Goal: Find specific page/section: Find specific page/section

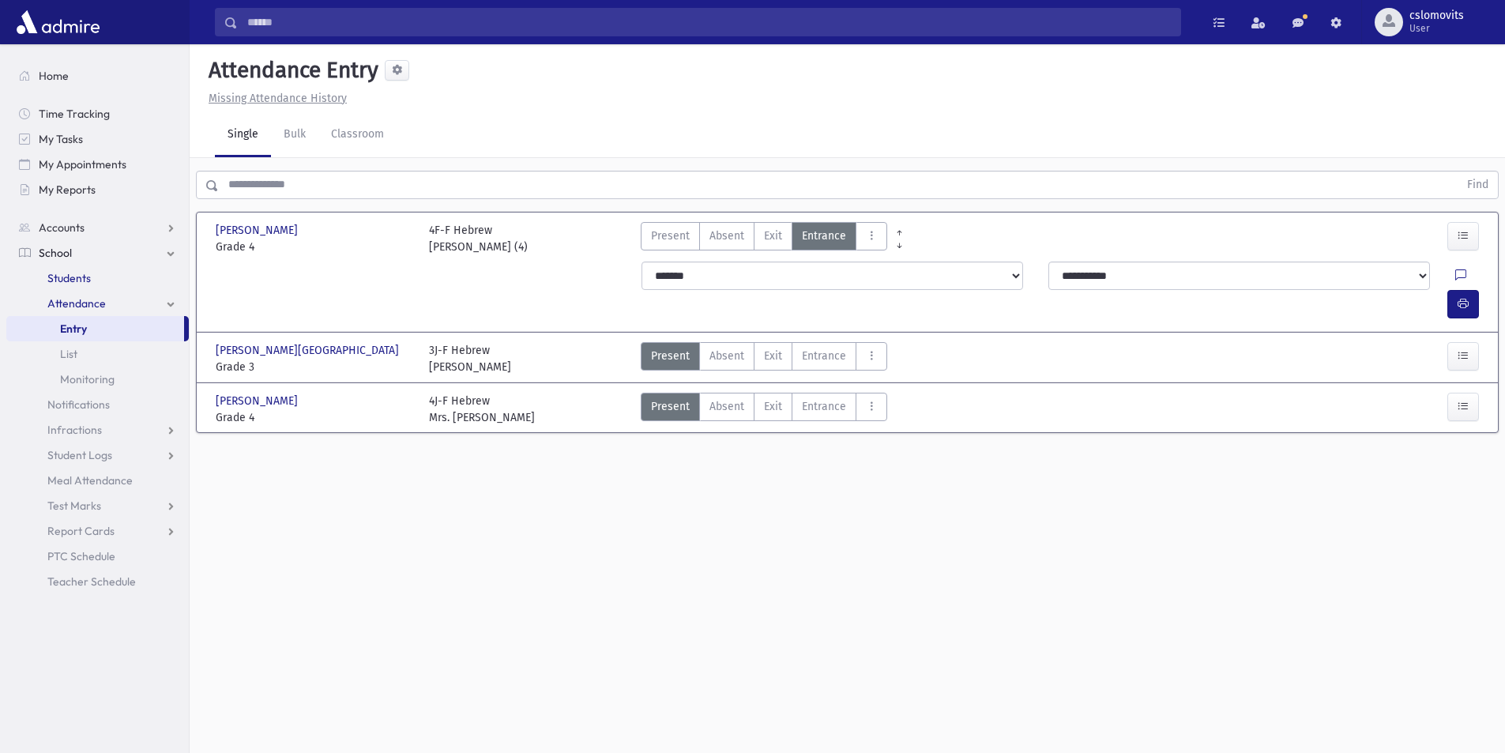
click at [81, 280] on span "Students" at bounding box center [68, 278] width 43 height 14
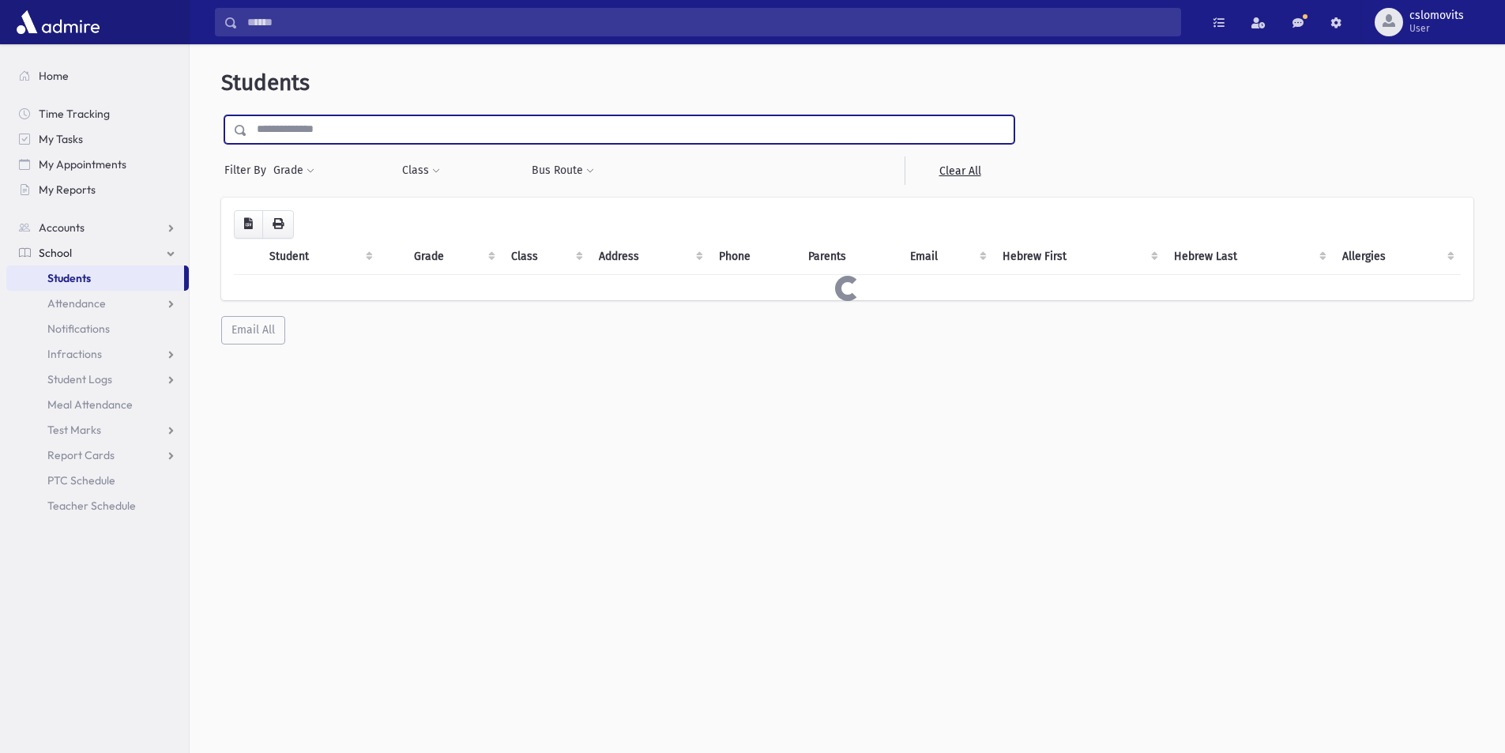
click at [273, 139] on input "text" at bounding box center [630, 129] width 766 height 28
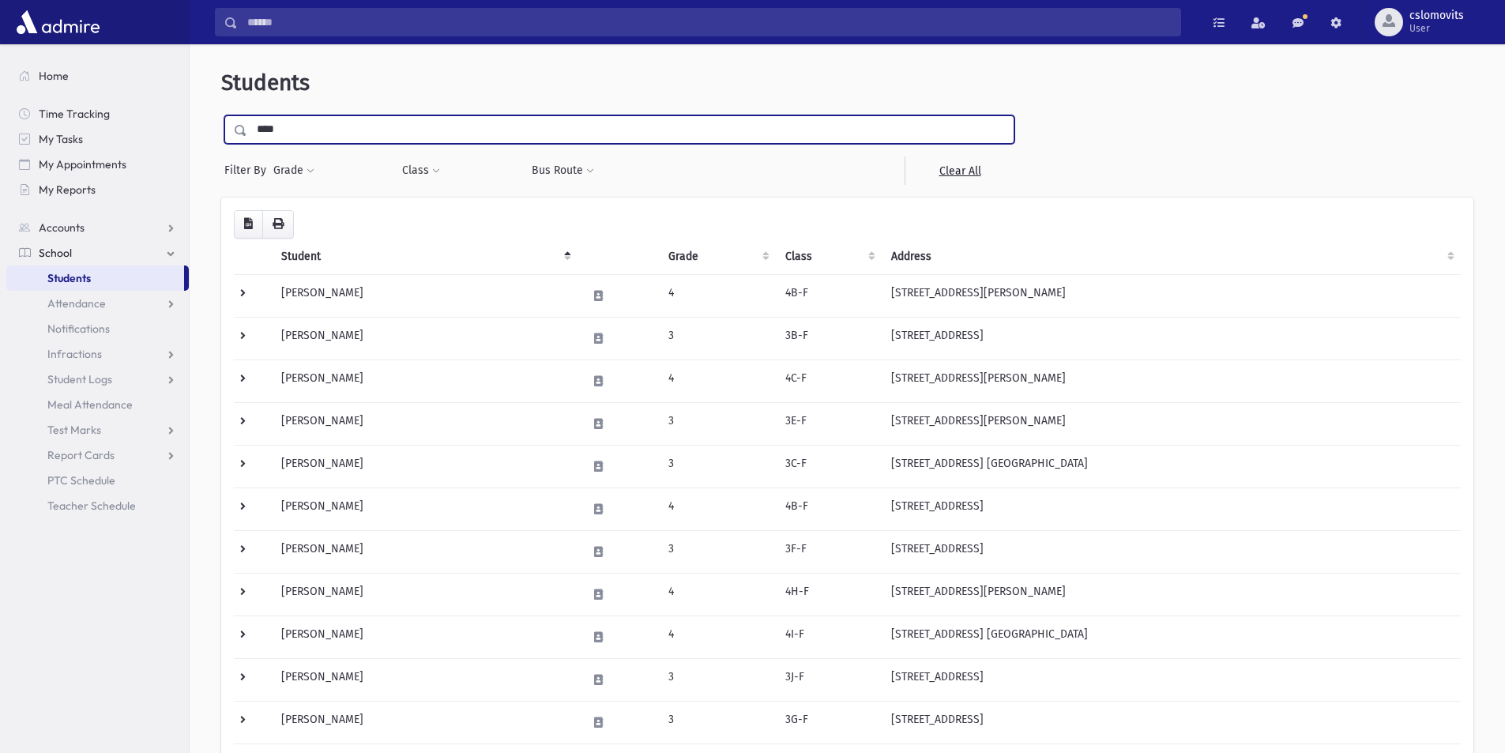
type input "****"
click at [221, 115] on input "submit" at bounding box center [243, 125] width 44 height 21
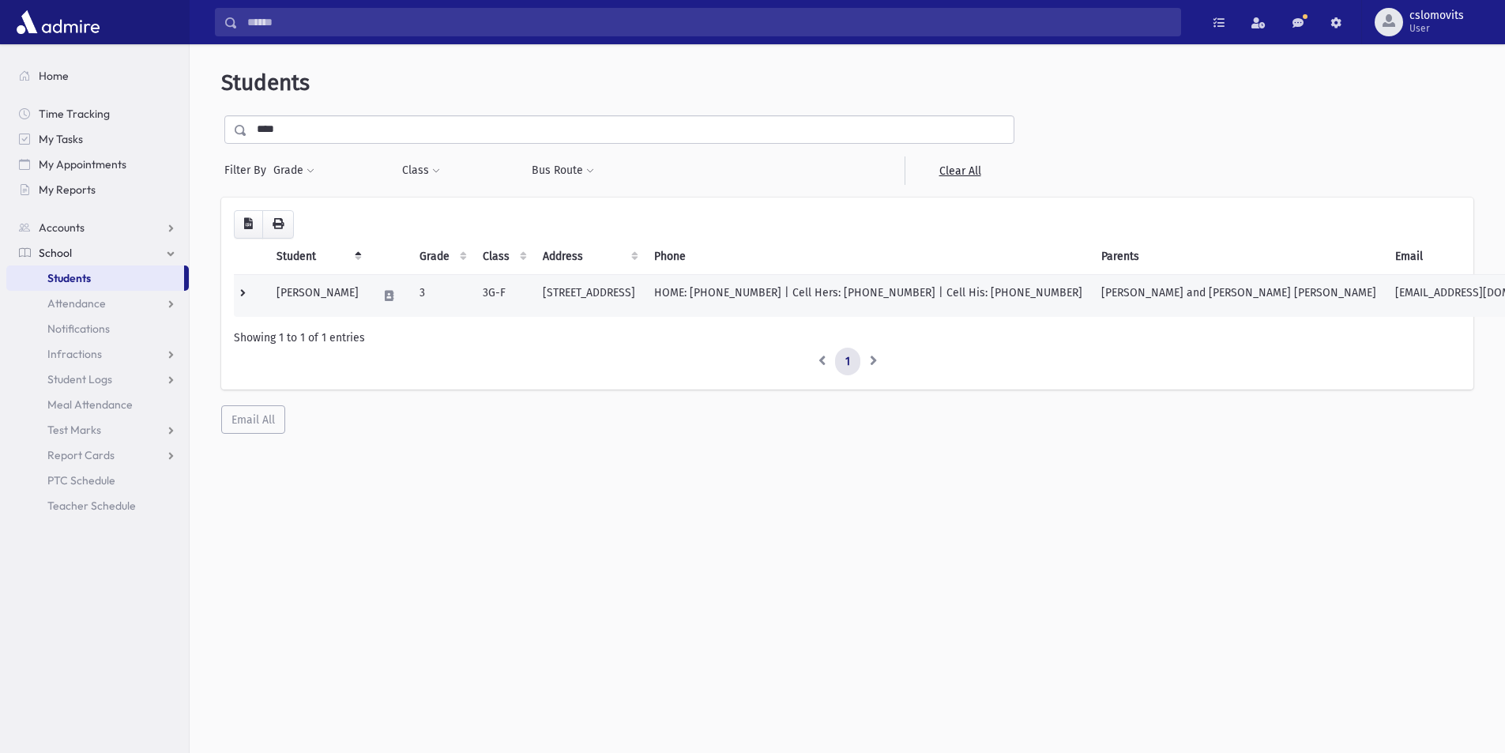
click at [502, 298] on td "3G-F" at bounding box center [503, 295] width 60 height 43
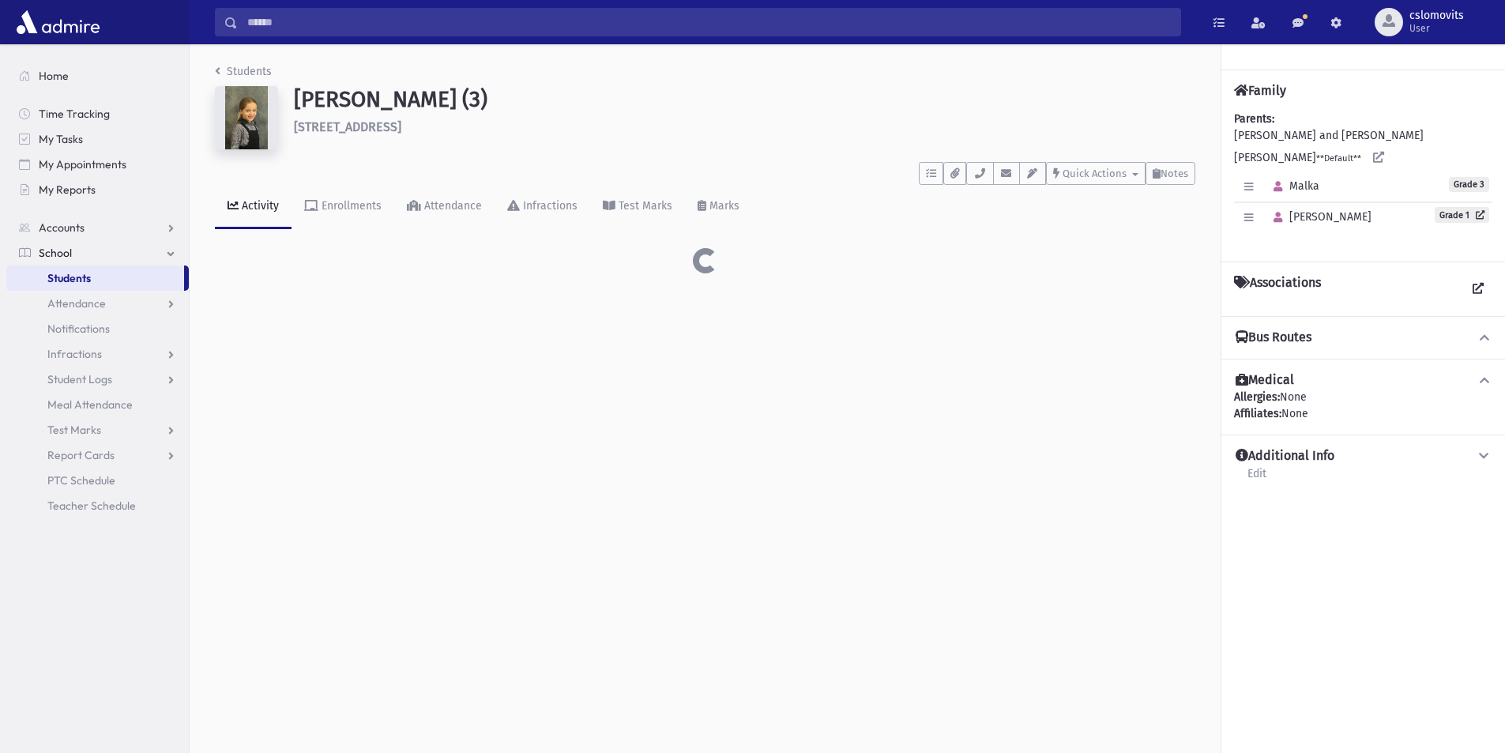
click at [1115, 295] on div "Students [GEOGRAPHIC_DATA][PERSON_NAME][GEOGRAPHIC_DATA] (3) [STREET_ADDRESS] *…" at bounding box center [847, 398] width 1315 height 709
click at [1485, 338] on icon at bounding box center [1484, 337] width 14 height 11
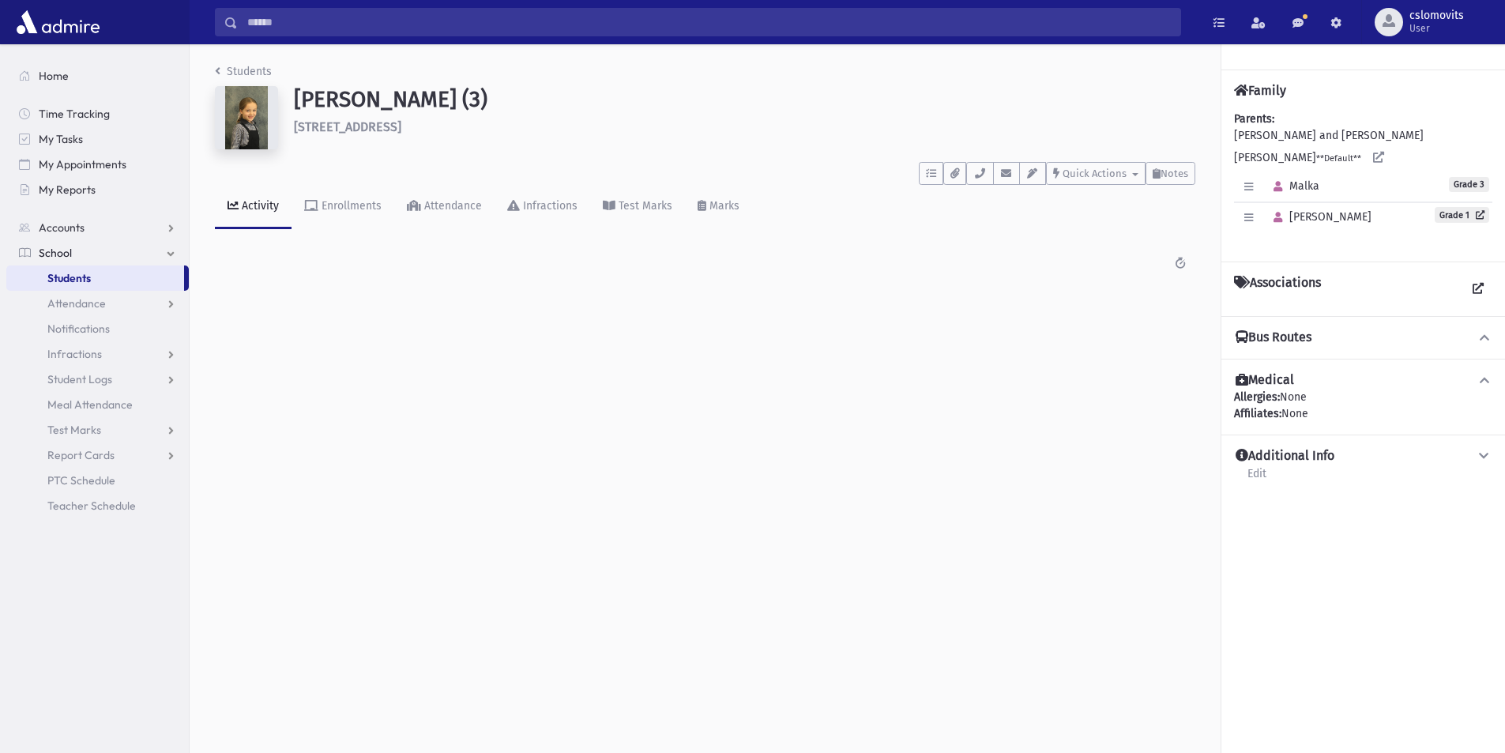
click at [1485, 338] on icon at bounding box center [1484, 337] width 14 height 11
click at [66, 250] on span "School" at bounding box center [55, 253] width 33 height 14
click at [71, 254] on span "School" at bounding box center [55, 253] width 33 height 14
click at [81, 284] on span "Students" at bounding box center [68, 278] width 43 height 14
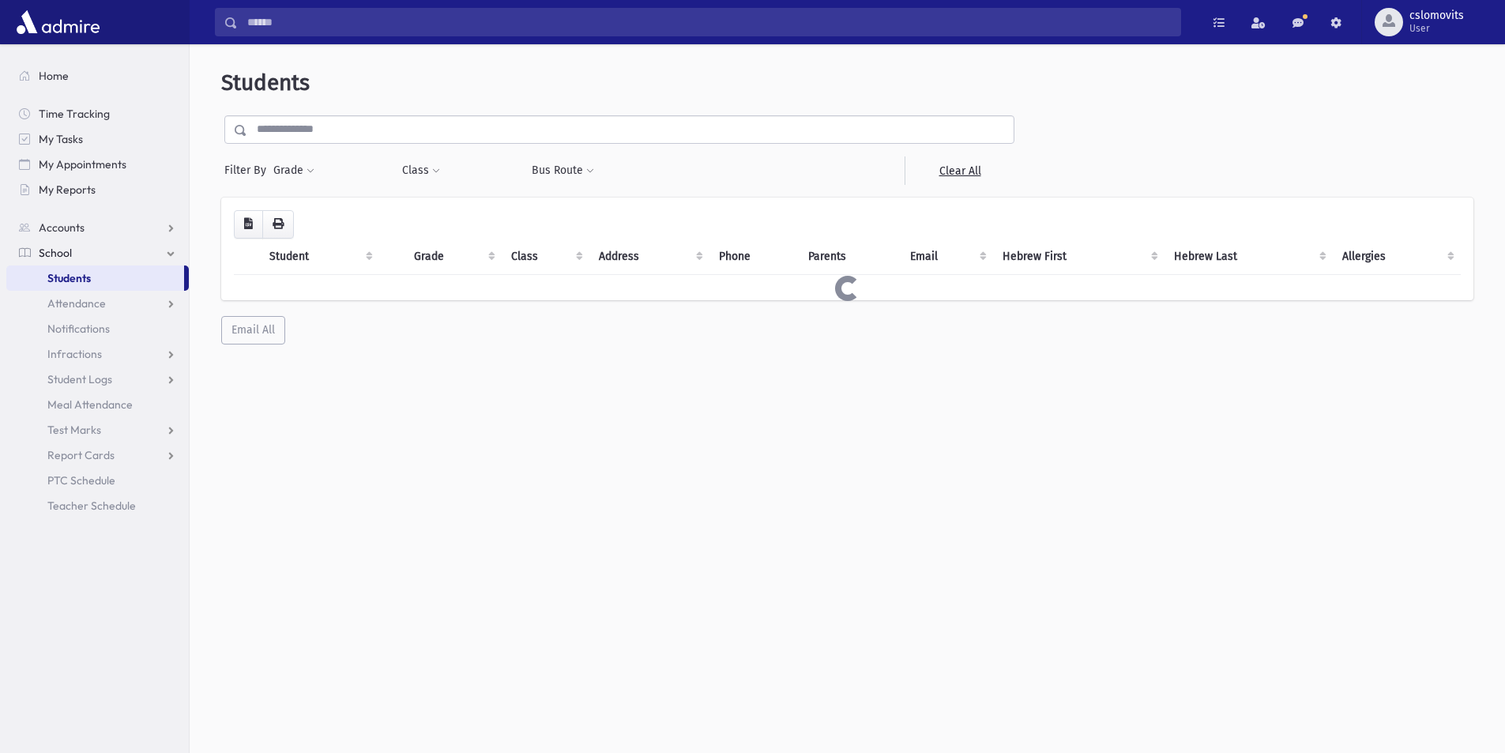
click at [288, 132] on input "text" at bounding box center [630, 129] width 766 height 28
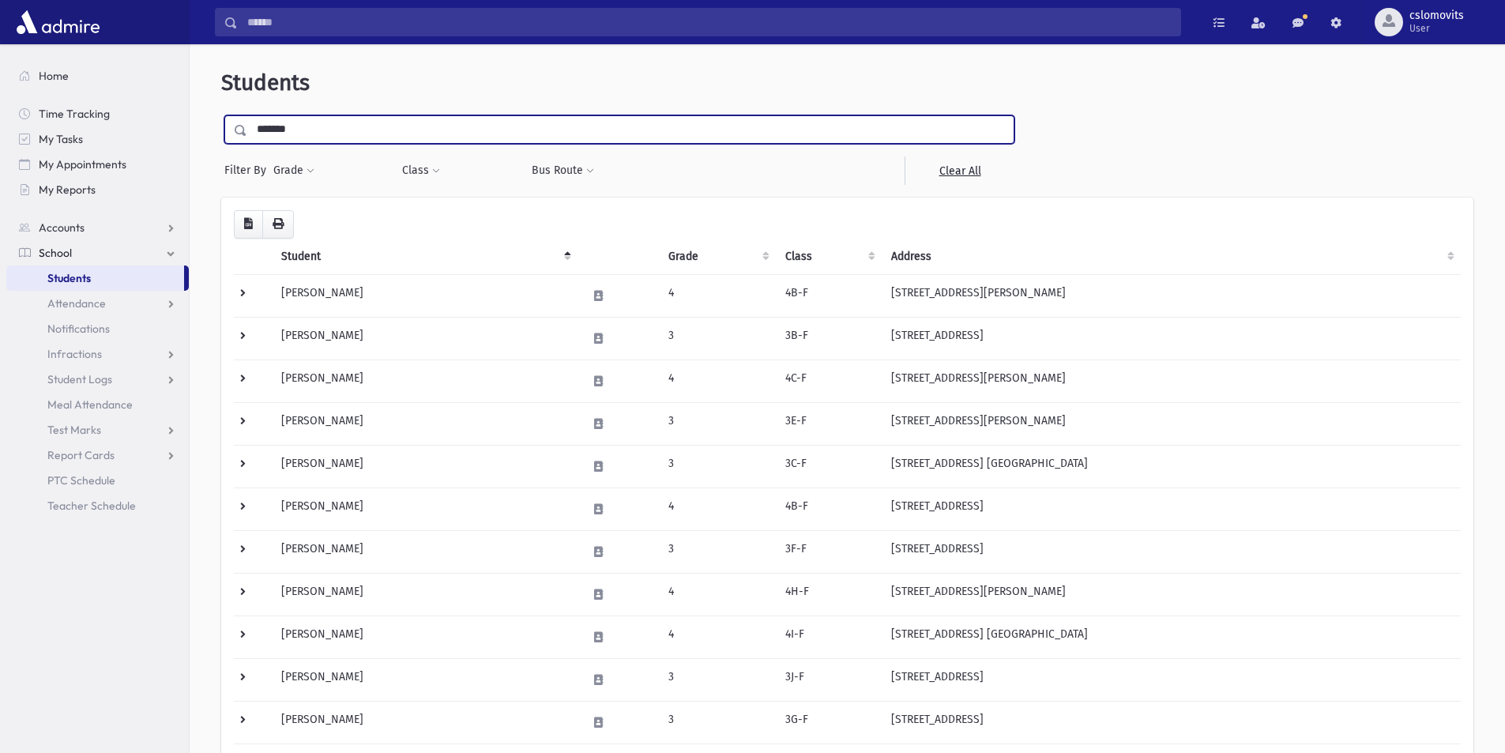
type input "*******"
click at [221, 115] on input "submit" at bounding box center [243, 125] width 44 height 21
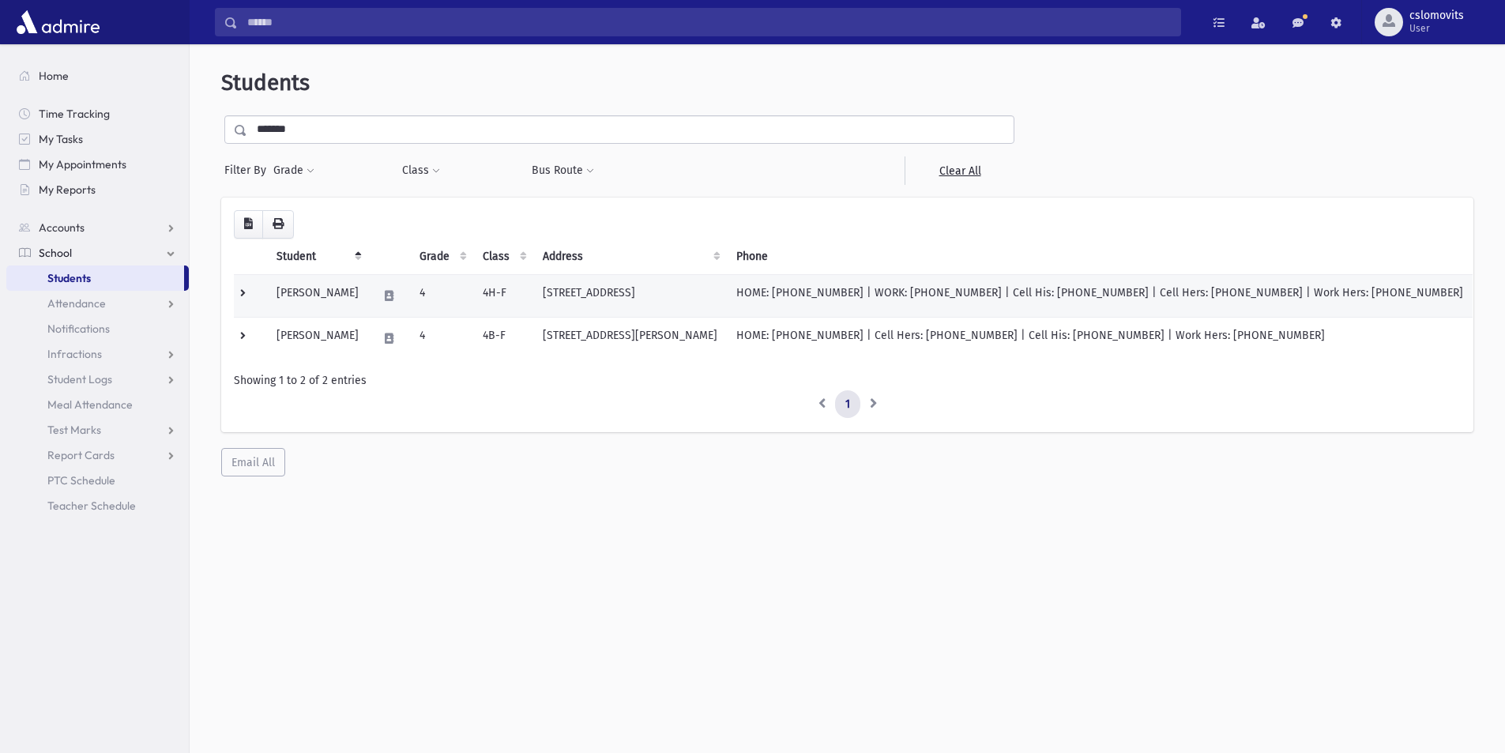
click at [473, 291] on td "4" at bounding box center [441, 295] width 63 height 43
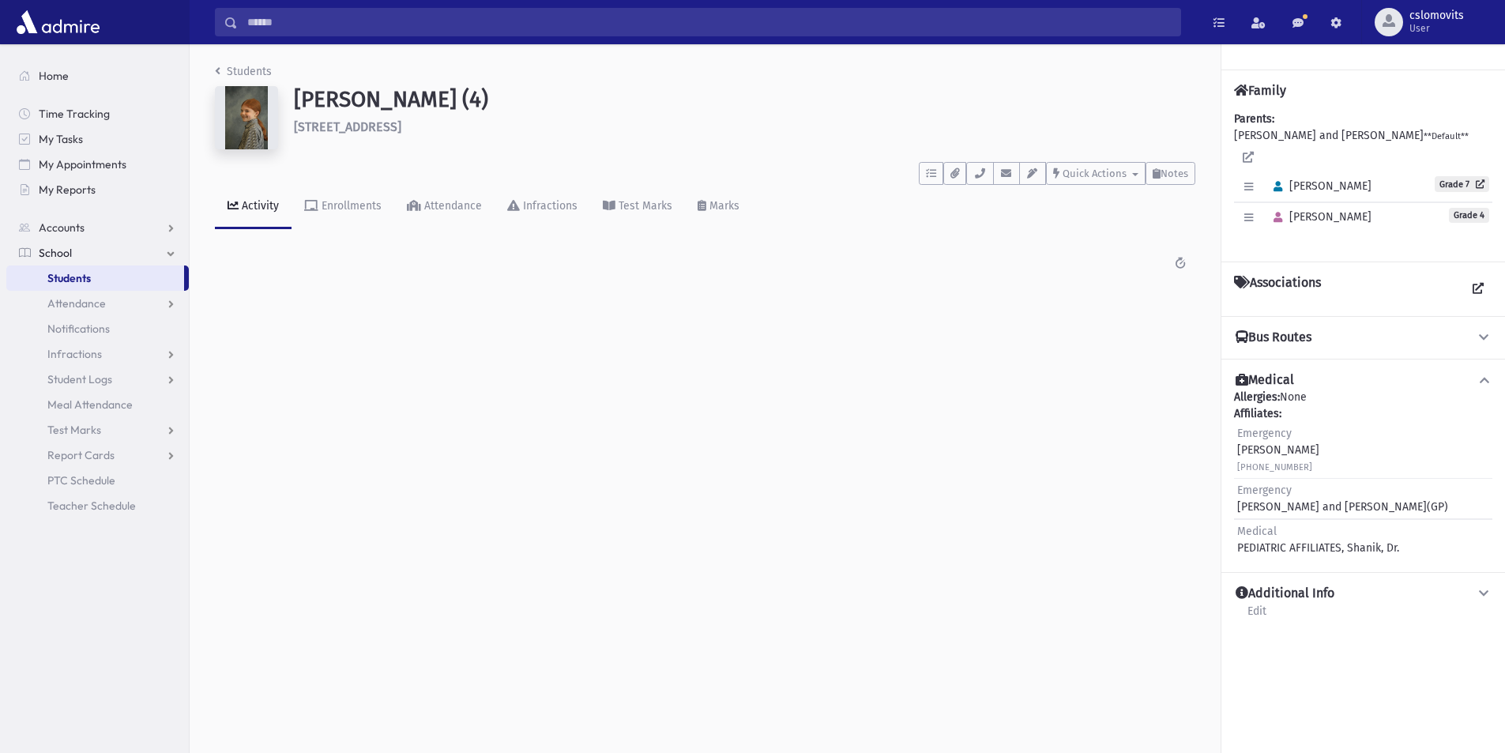
click at [1482, 332] on icon at bounding box center [1484, 337] width 14 height 11
